Goal: Find specific page/section: Find specific page/section

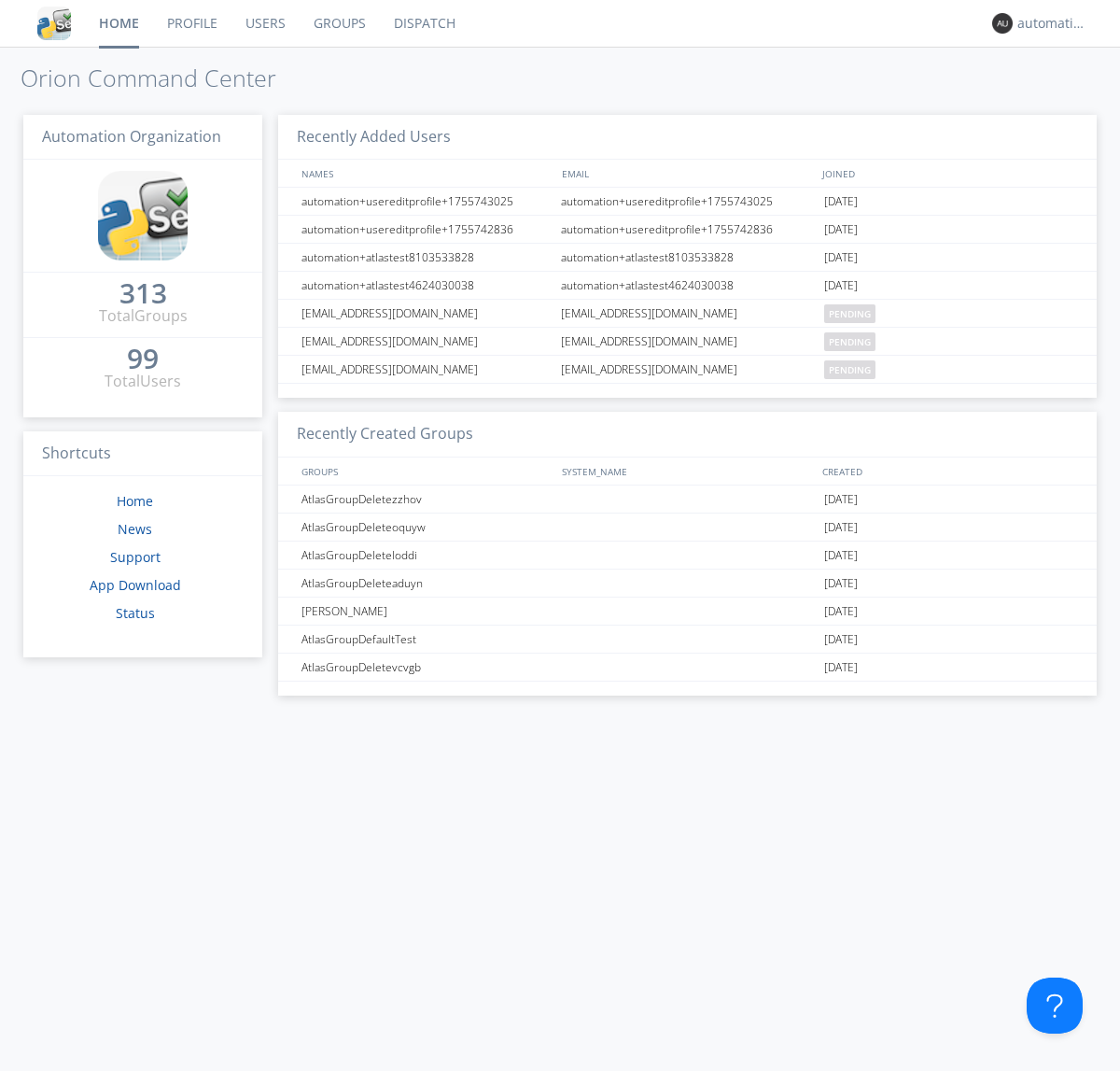
click at [423, 24] on link "Dispatch" at bounding box center [424, 23] width 90 height 46
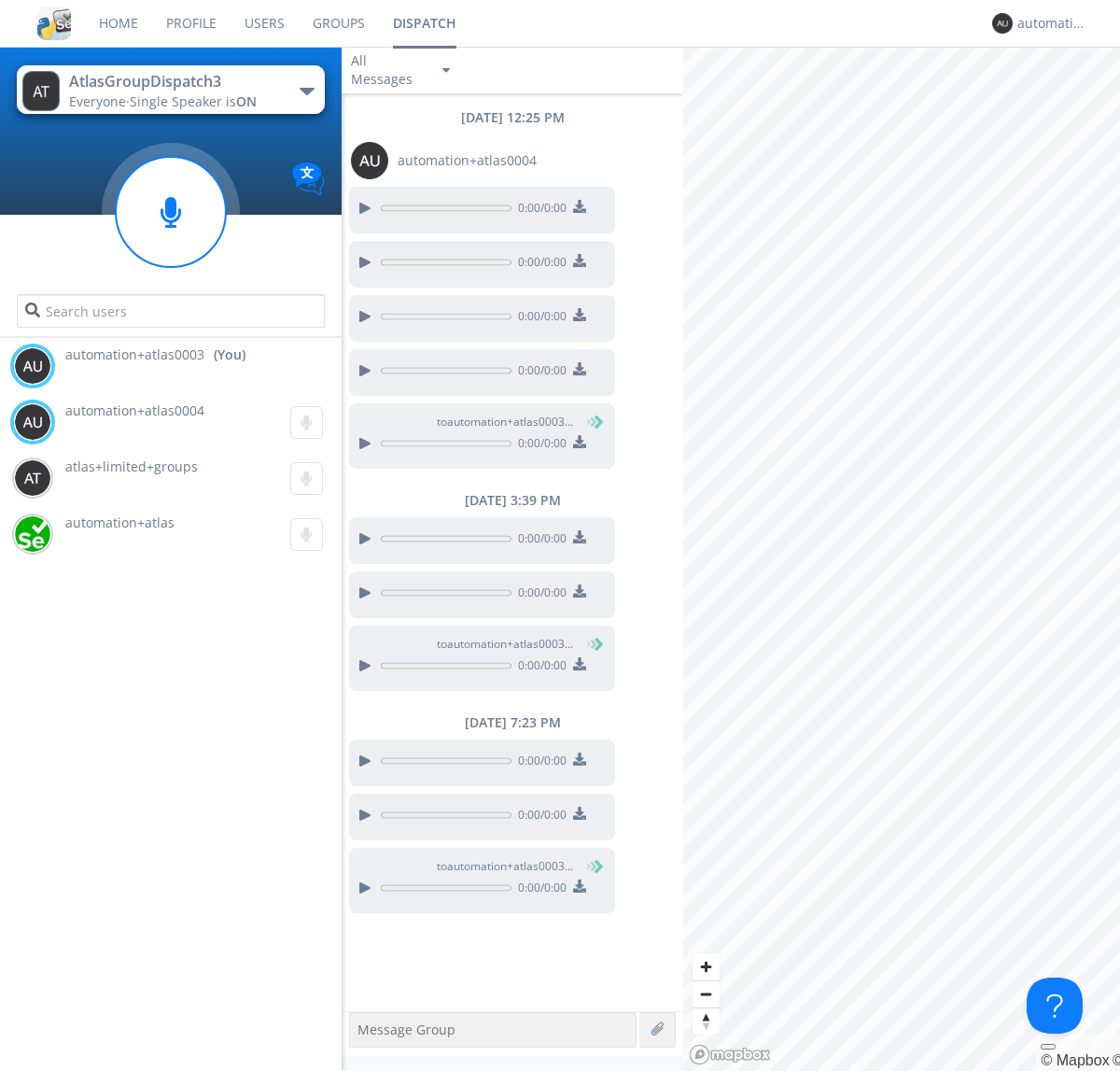
click at [306, 91] on div "button" at bounding box center [307, 92] width 15 height 8
click at [0, 0] on span "AtlasGroupDispatch" at bounding box center [0, 0] width 0 height 0
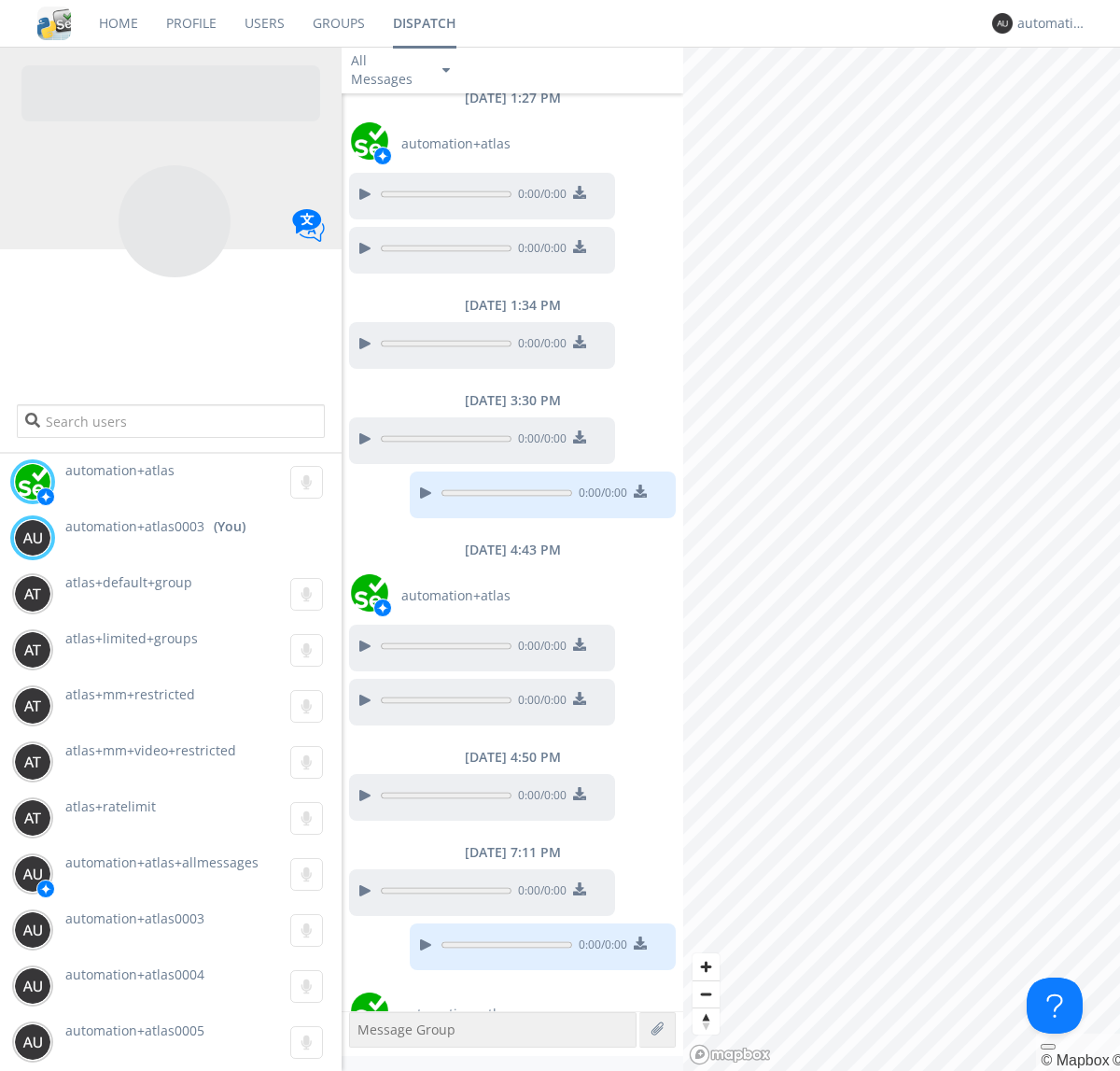
scroll to position [367, 0]
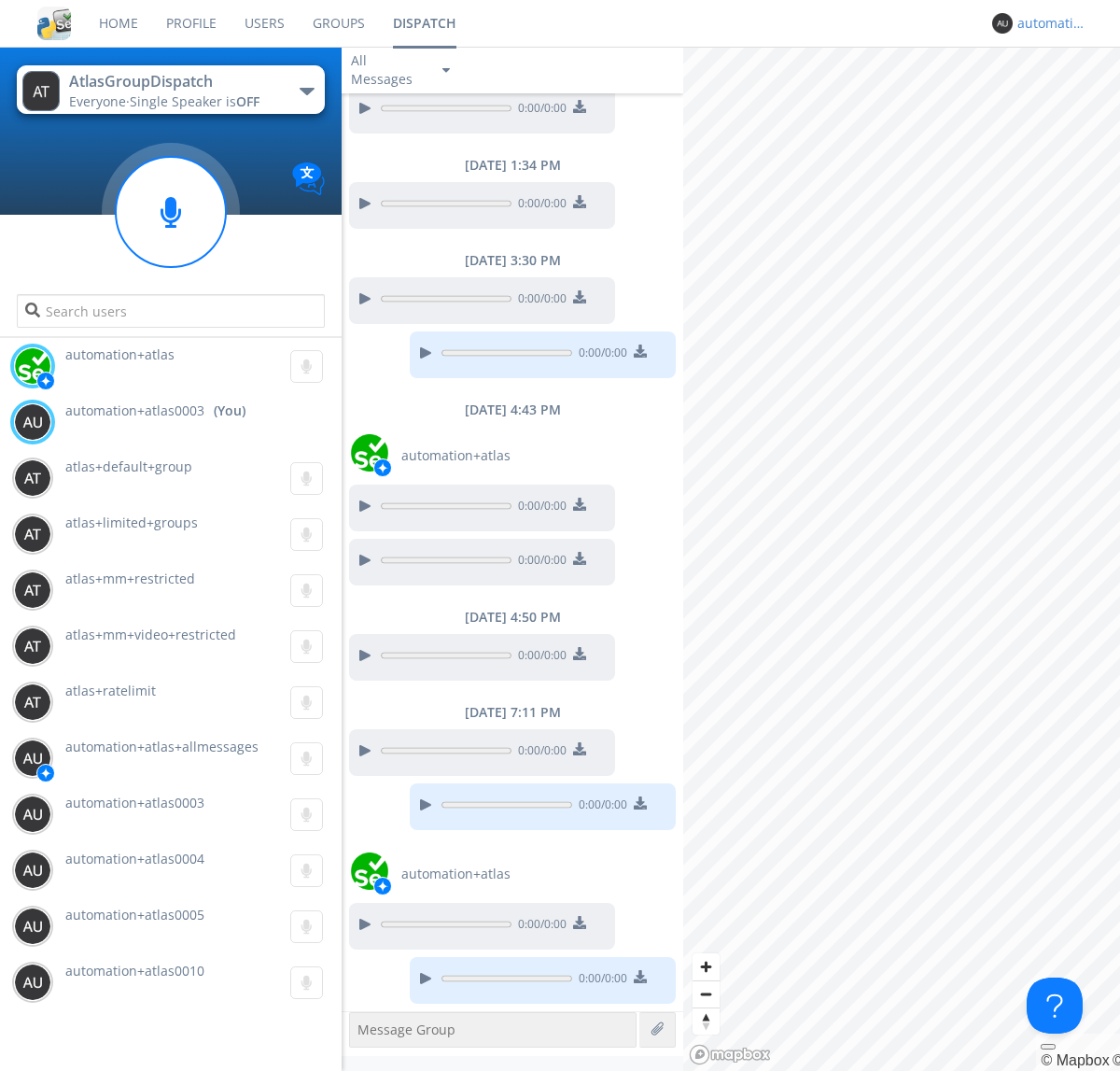
click at [1047, 24] on div "automation+atlas0003" at bounding box center [1053, 24] width 70 height 19
